Goal: Navigation & Orientation: Find specific page/section

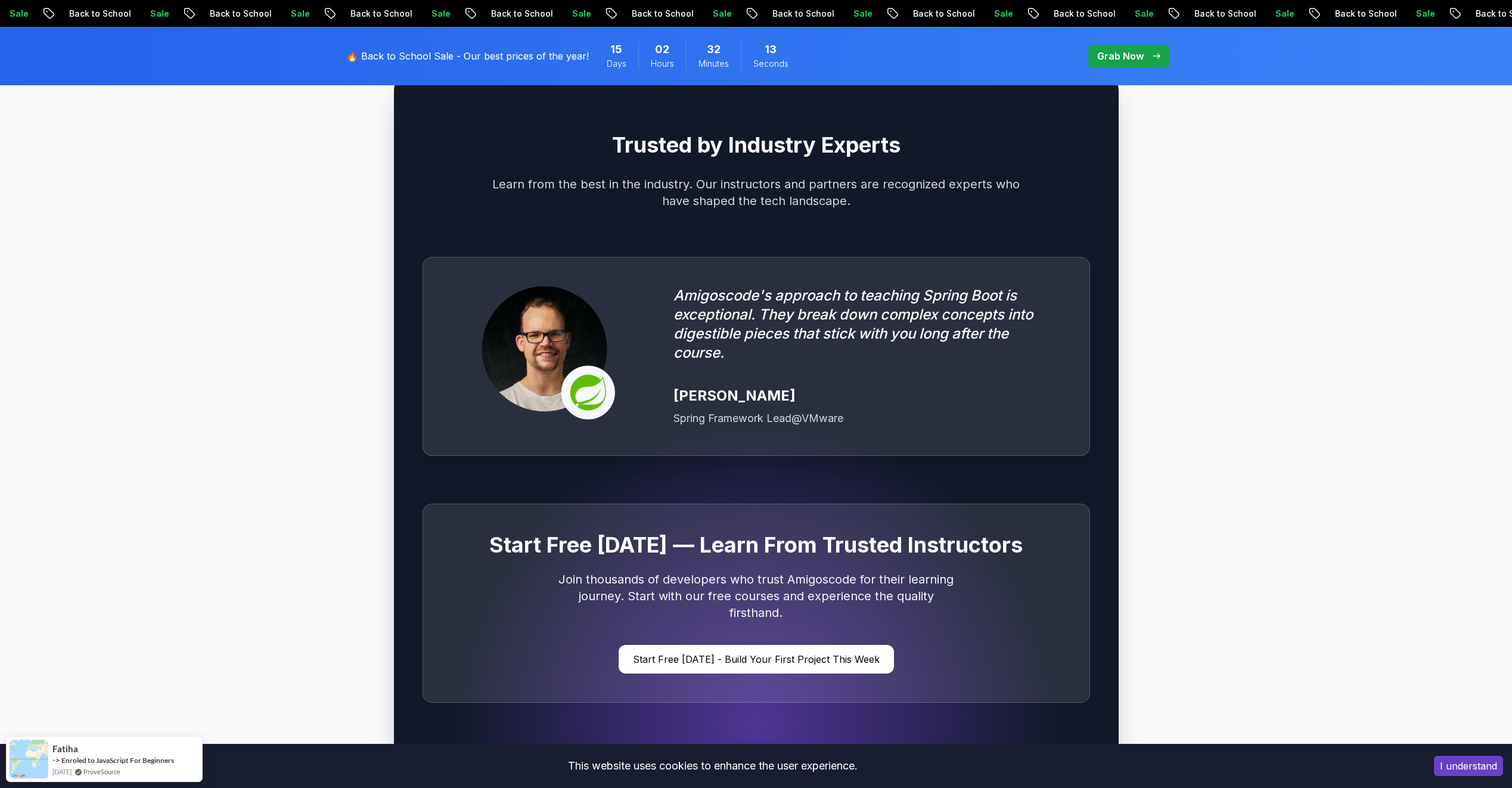
scroll to position [4290, 0]
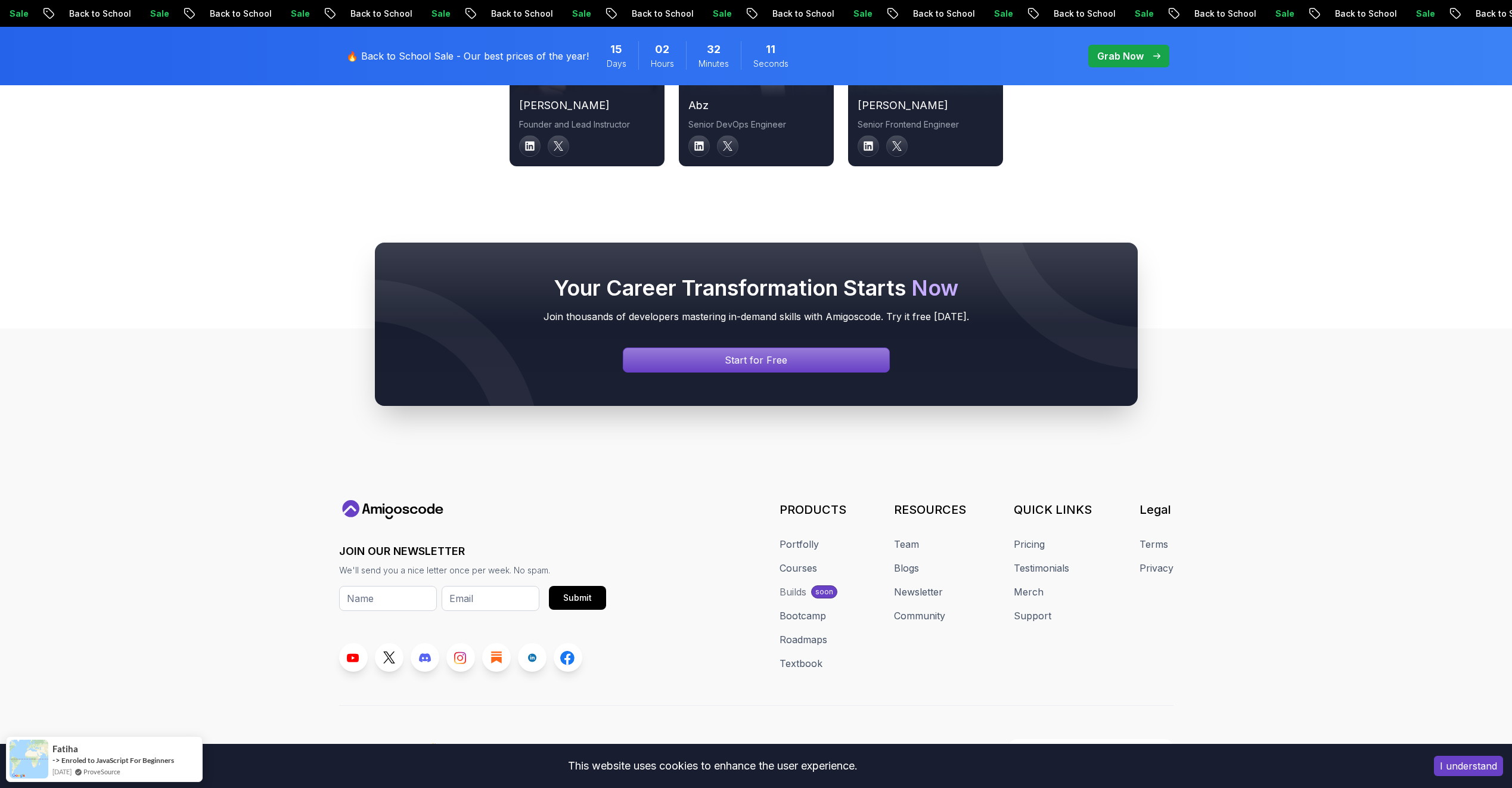
click at [914, 537] on link "Team" at bounding box center [906, 544] width 25 height 15
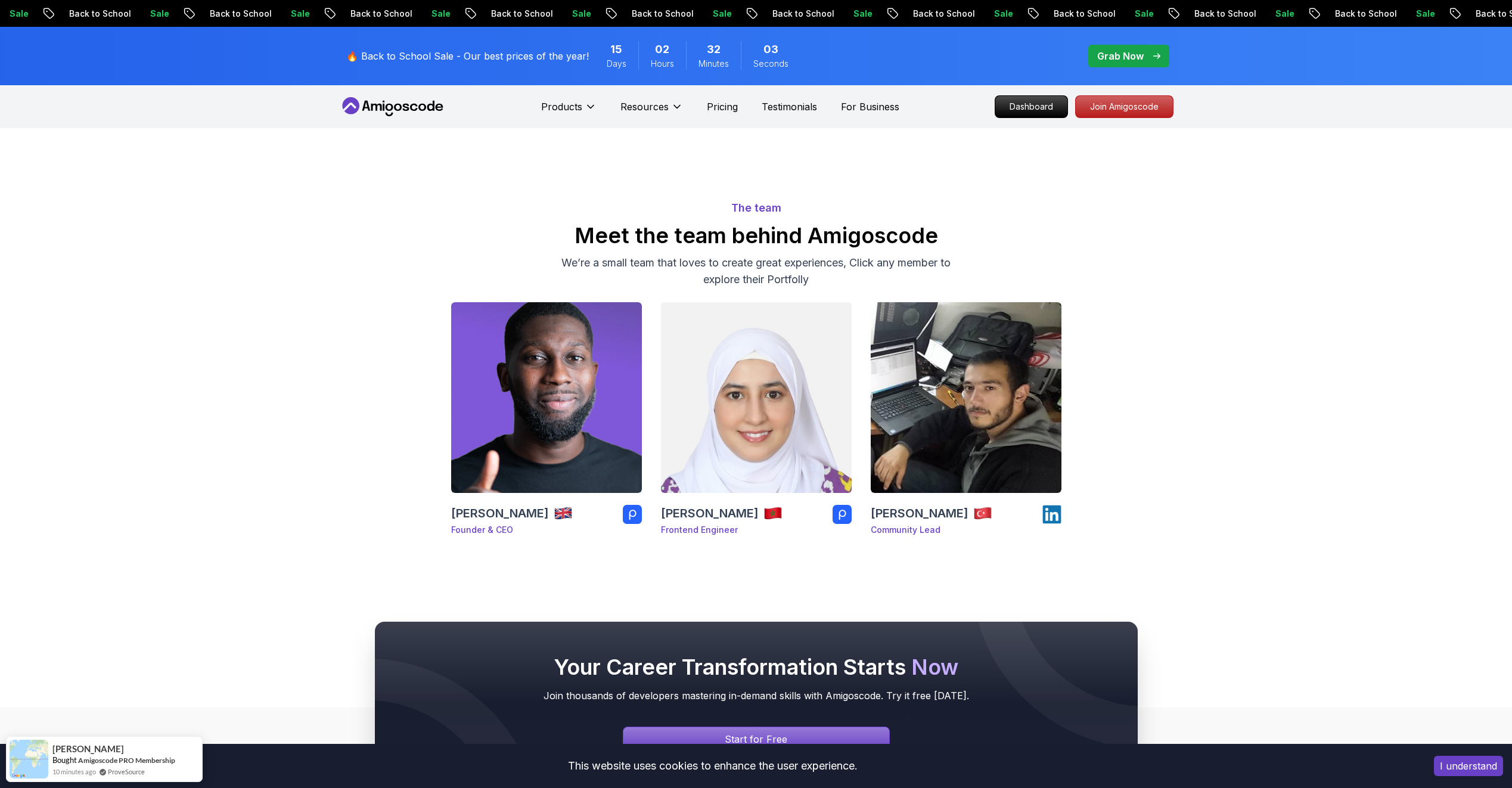
click at [836, 518] on rect at bounding box center [842, 514] width 19 height 19
click at [635, 512] on icon at bounding box center [632, 514] width 7 height 10
click at [1032, 104] on p "Dashboard" at bounding box center [1031, 106] width 69 height 20
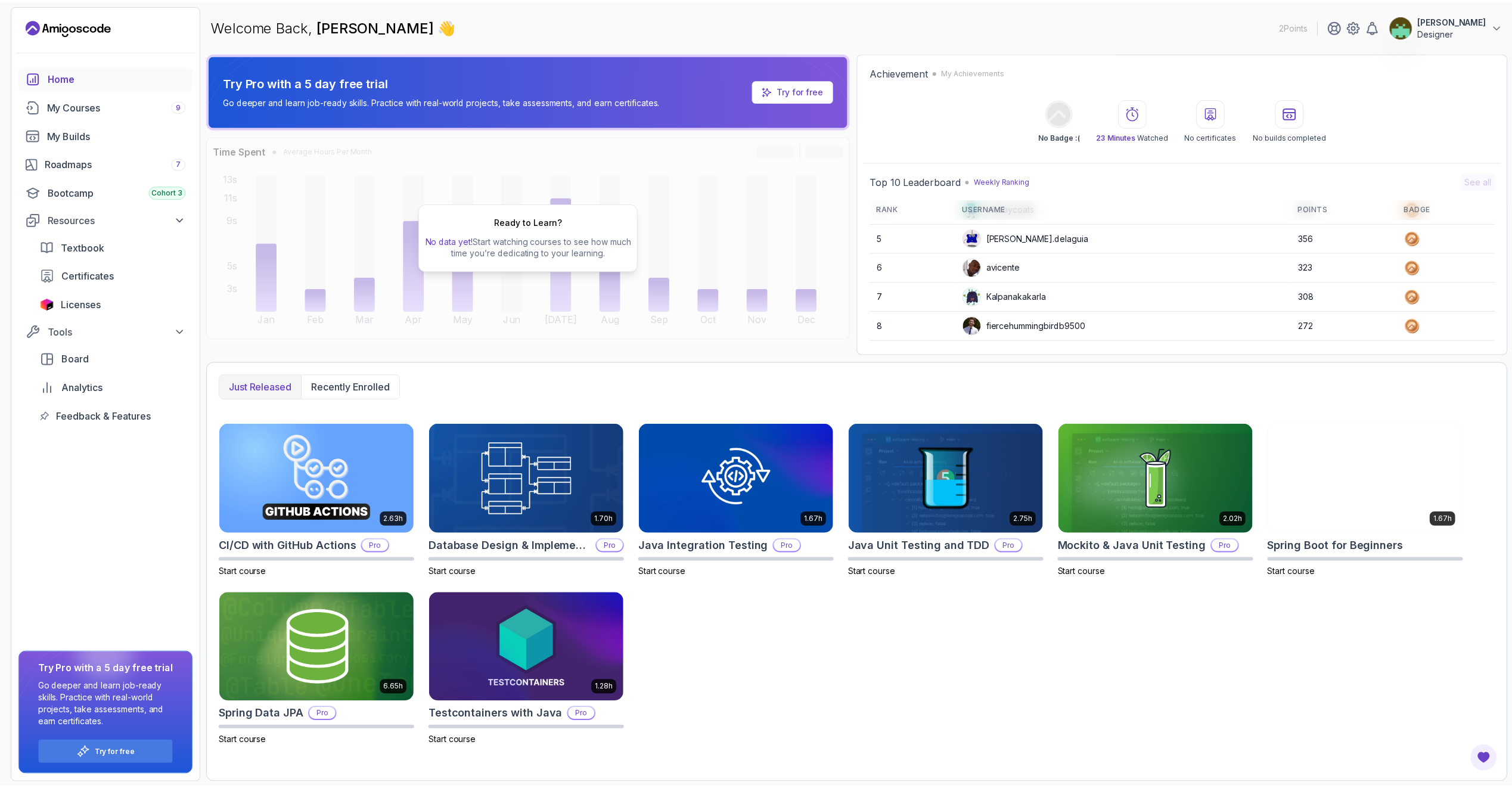
scroll to position [168, 0]
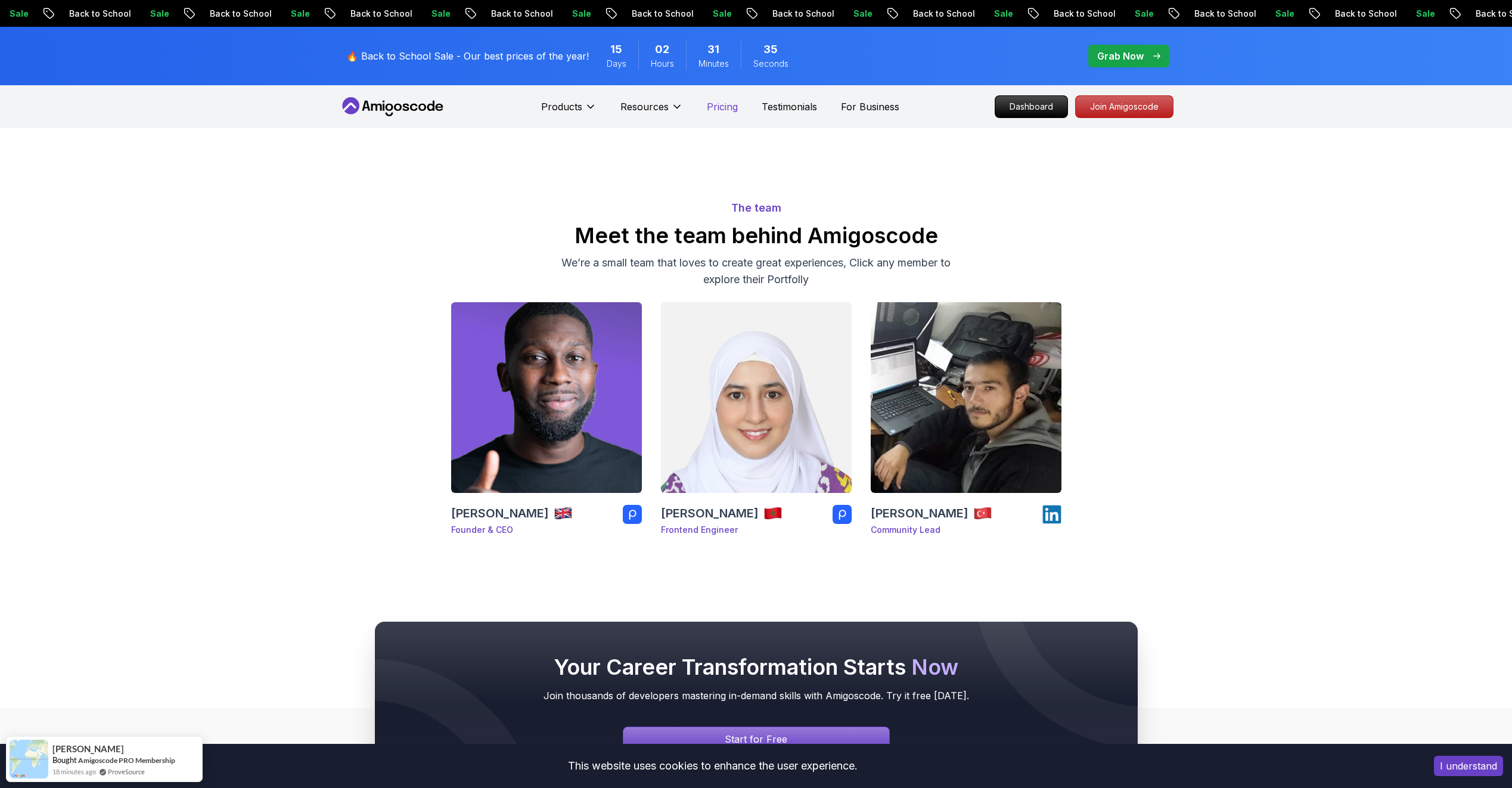
click at [722, 103] on p "Pricing" at bounding box center [722, 106] width 31 height 15
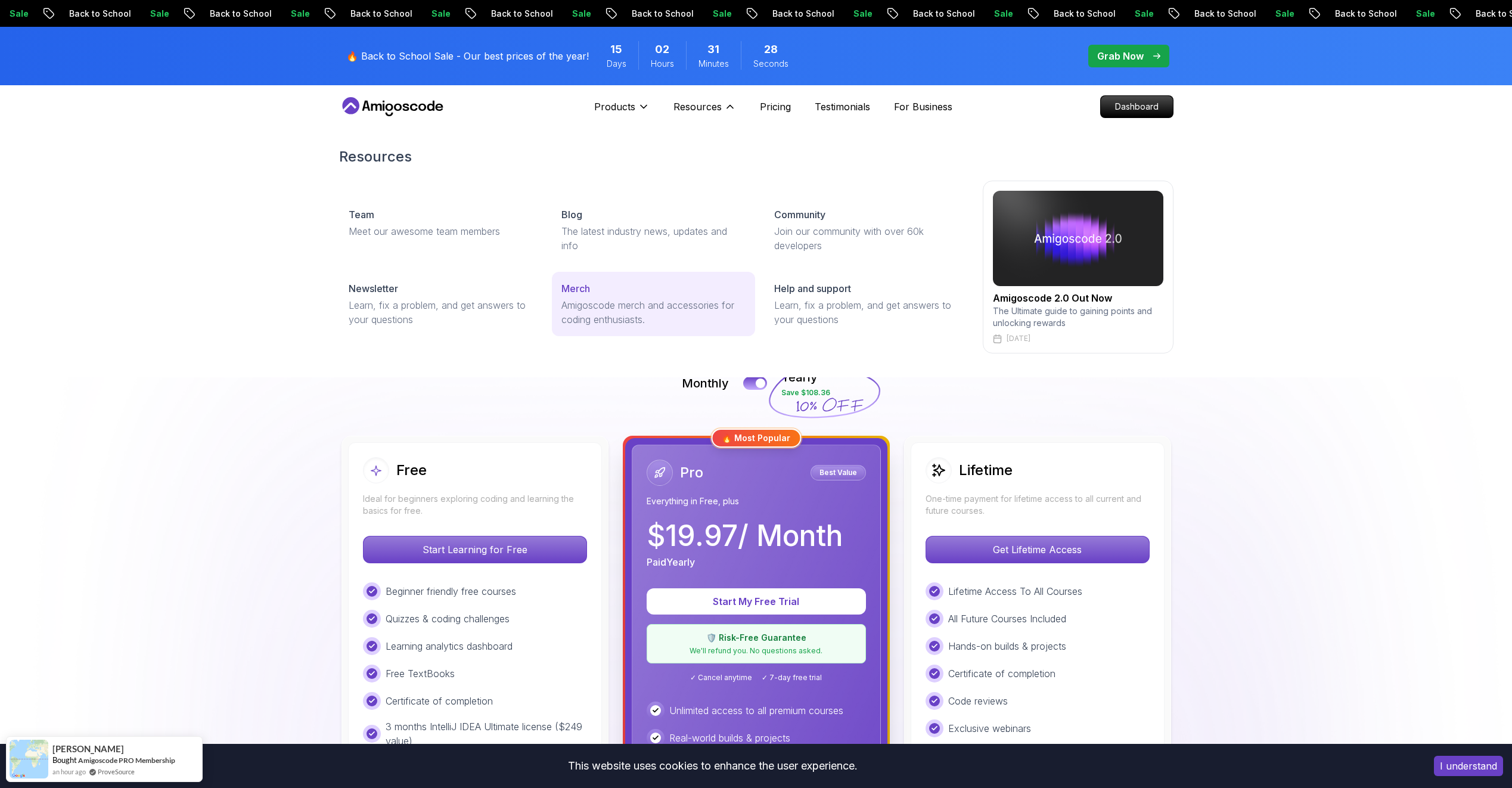
click at [600, 315] on p "Amigoscode merch and accessories for coding enthusiasts." at bounding box center [654, 312] width 184 height 28
